Goal: Task Accomplishment & Management: Manage account settings

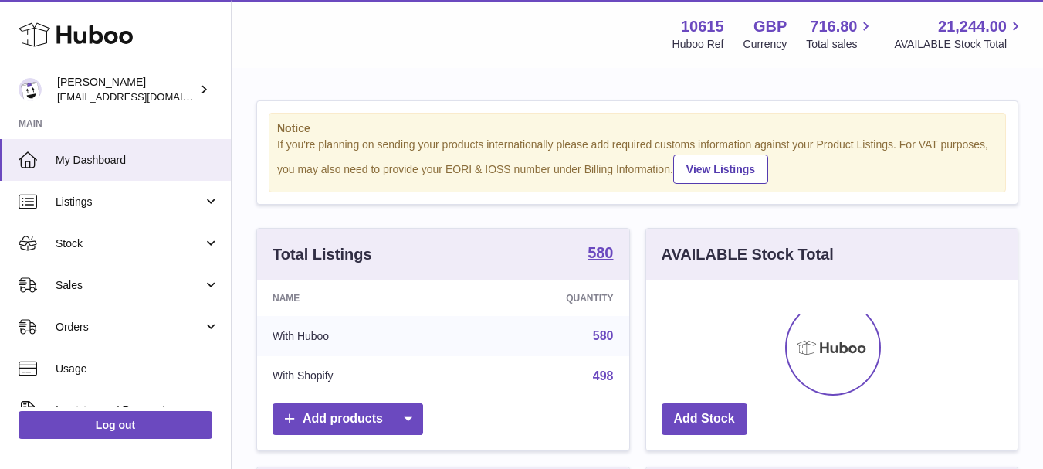
scroll to position [241, 371]
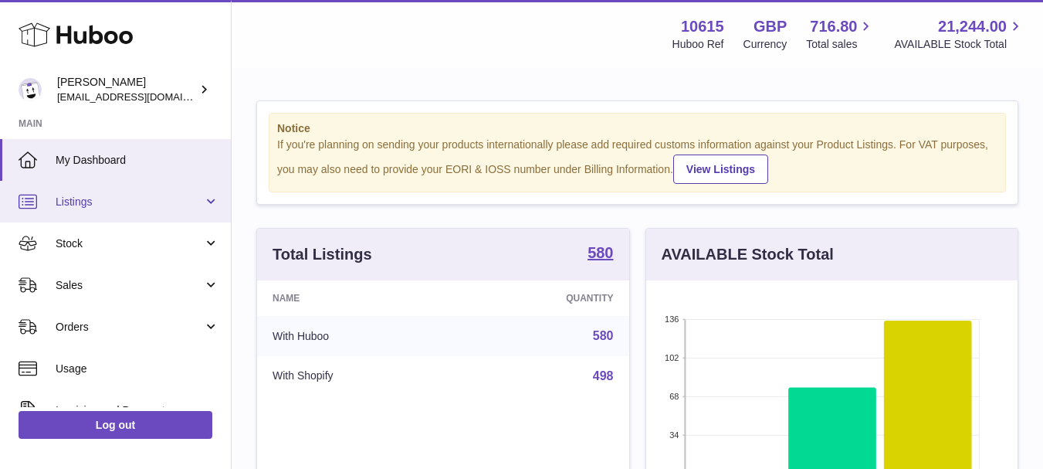
click at [138, 199] on span "Listings" at bounding box center [129, 202] width 147 height 15
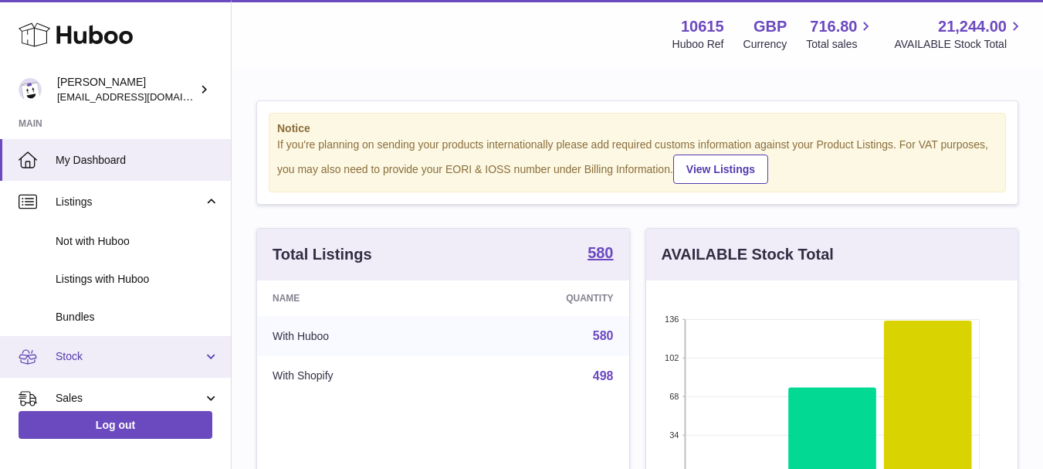
scroll to position [154, 0]
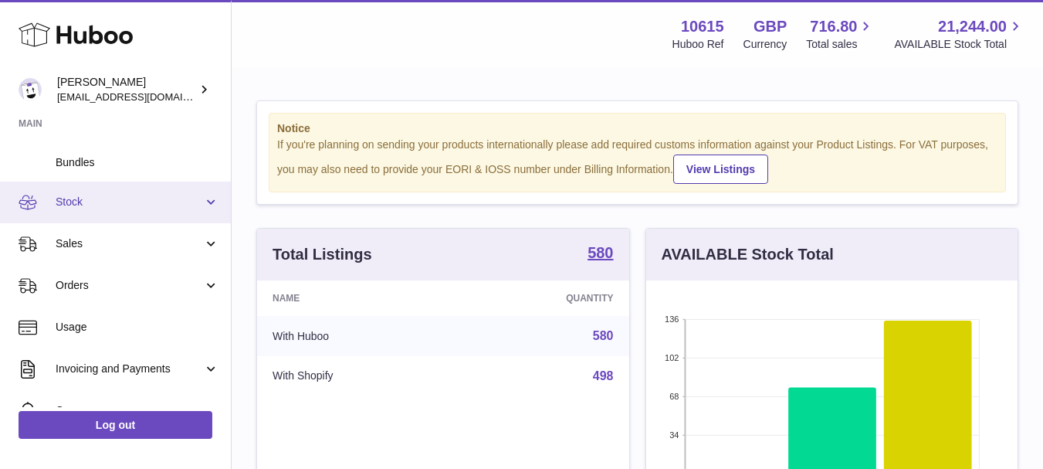
click at [100, 367] on span "Invoicing and Payments" at bounding box center [129, 368] width 147 height 15
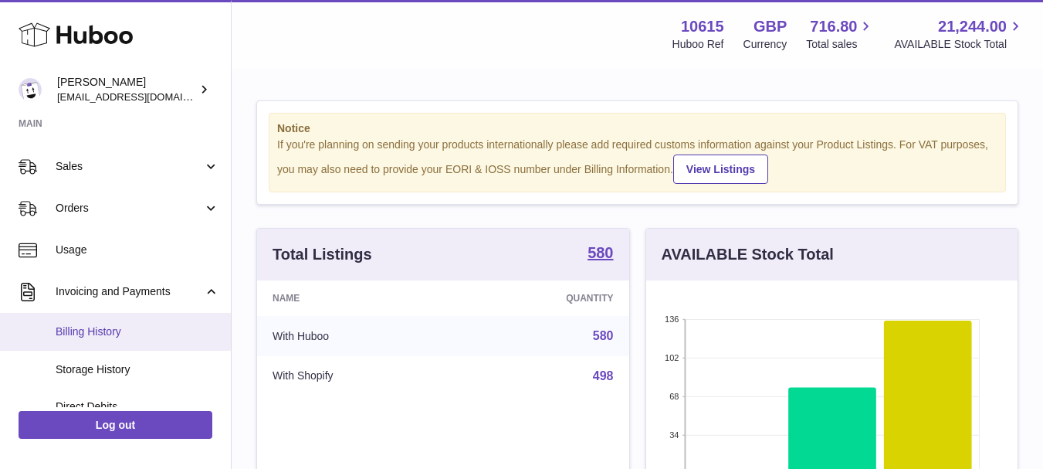
click at [117, 335] on span "Billing History" at bounding box center [138, 331] width 164 height 15
